Goal: Check status

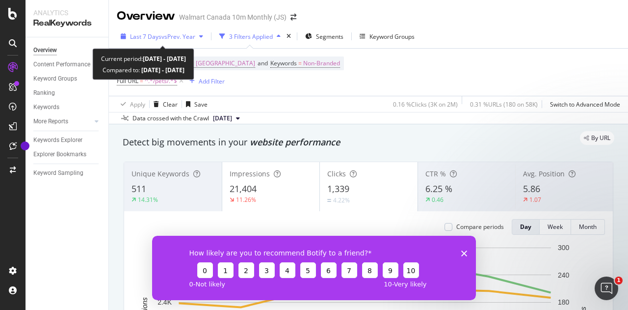
click at [193, 37] on span "vs Prev. Year" at bounding box center [178, 36] width 34 height 8
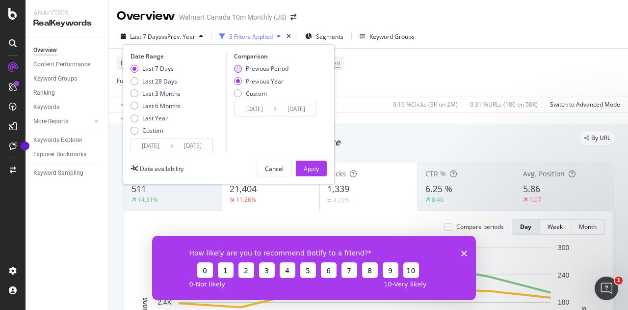
click at [263, 67] on div "Previous Period" at bounding box center [267, 68] width 43 height 8
type input "[DATE]"
click at [262, 80] on div "Previous Year" at bounding box center [265, 81] width 38 height 8
type input "[DATE]"
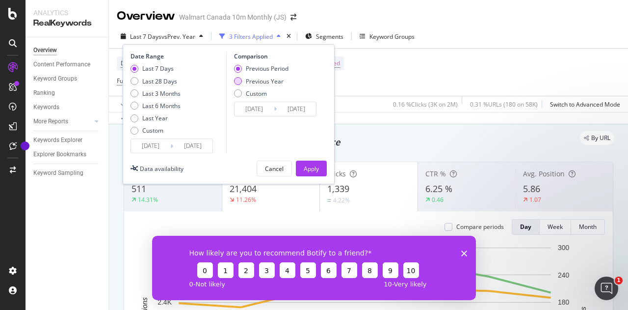
type input "[DATE]"
click at [308, 162] on div "Apply" at bounding box center [311, 168] width 15 height 15
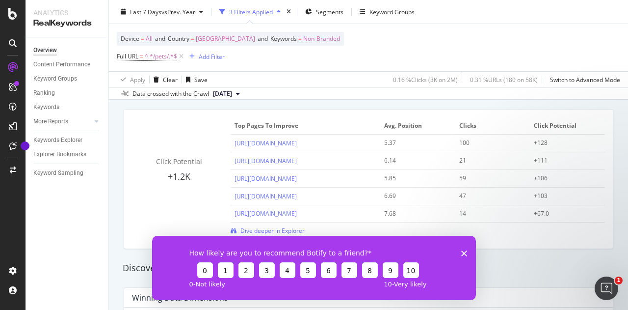
scroll to position [719, 0]
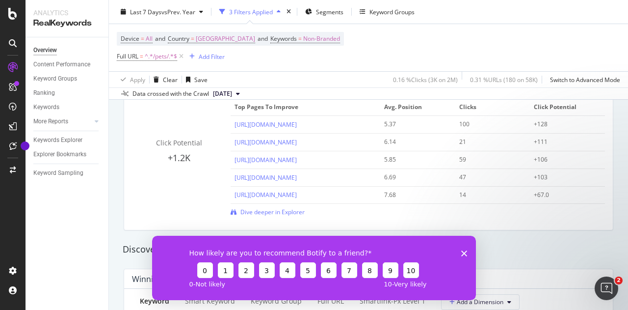
click at [157, 187] on div "Click Potential +1.2K Top pages to improve Avg. Position Clicks Click Potential…" at bounding box center [368, 157] width 473 height 117
